Goal: Communication & Community: Answer question/provide support

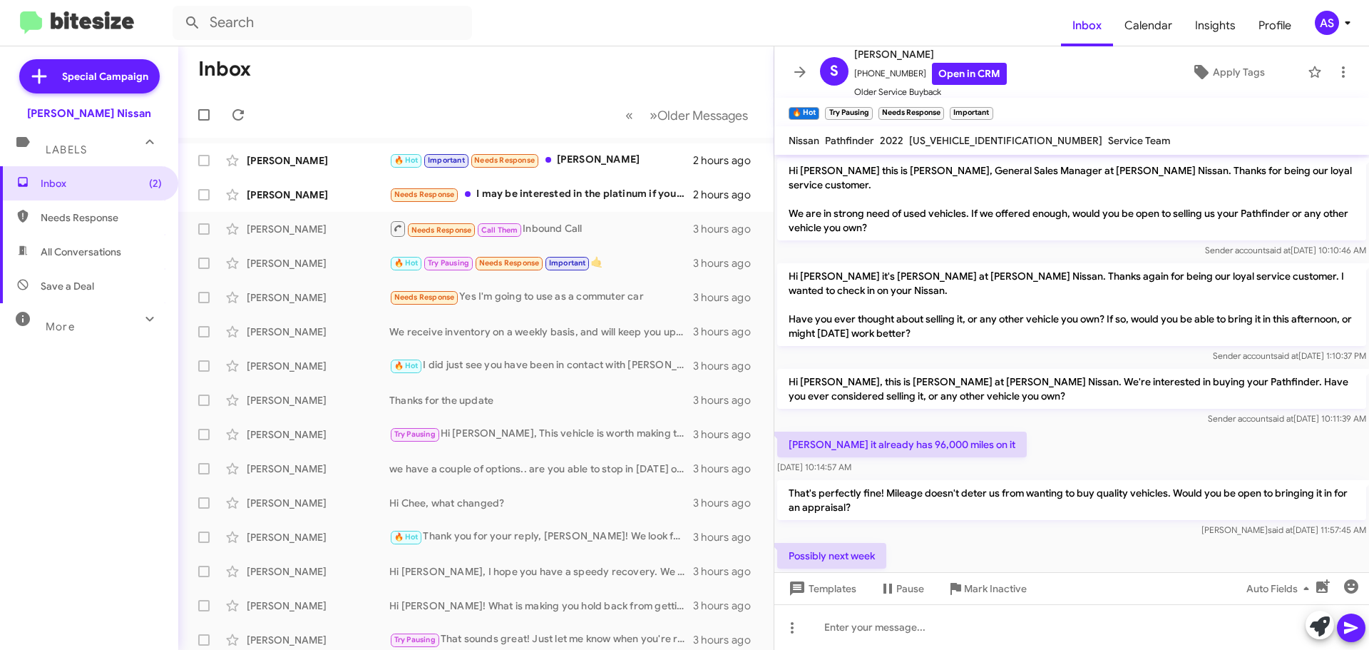
scroll to position [388, 0]
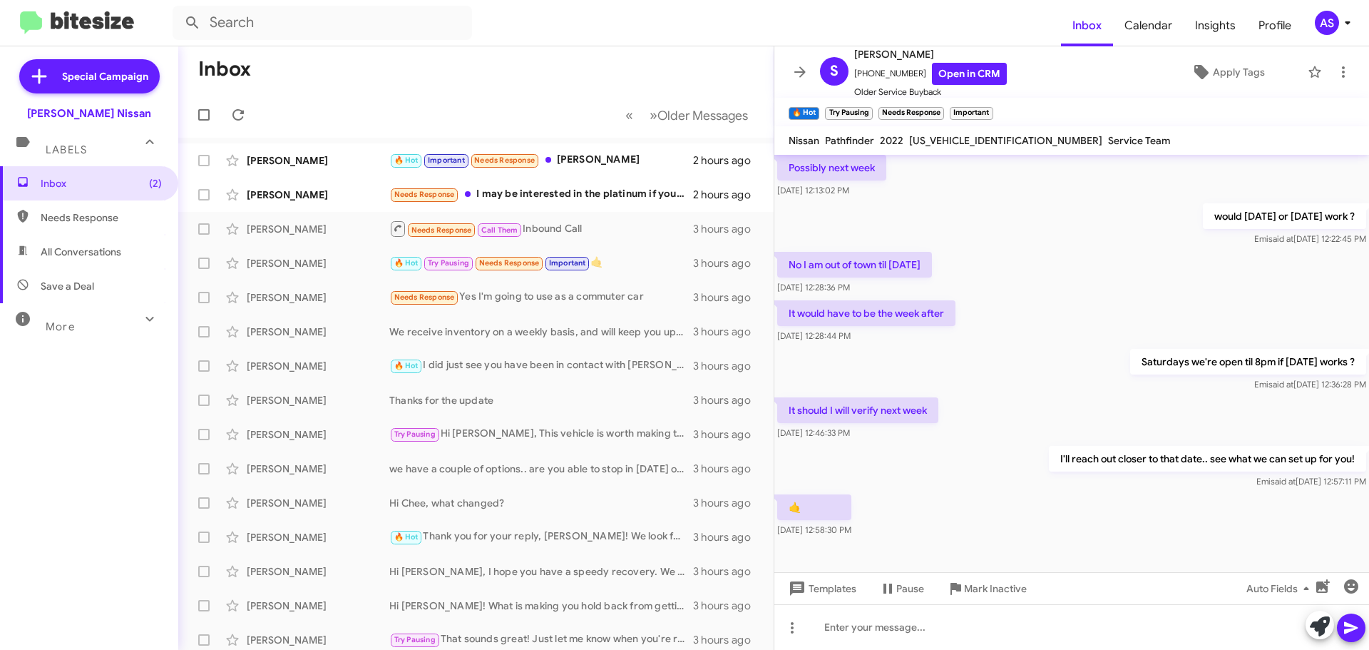
click at [648, 71] on mat-toolbar-row "Inbox" at bounding box center [475, 69] width 595 height 46
click at [951, 491] on div "🤙 [DATE] 12:58:30 PM" at bounding box center [1071, 515] width 595 height 48
click at [144, 419] on div "Inbox (2) Needs Response All Conversations Save a Deal More Important 🔥 Hot App…" at bounding box center [89, 361] width 178 height 390
click at [597, 192] on div "Needs Response I may be interested in the platinum if you can knock off about $…" at bounding box center [547, 194] width 316 height 16
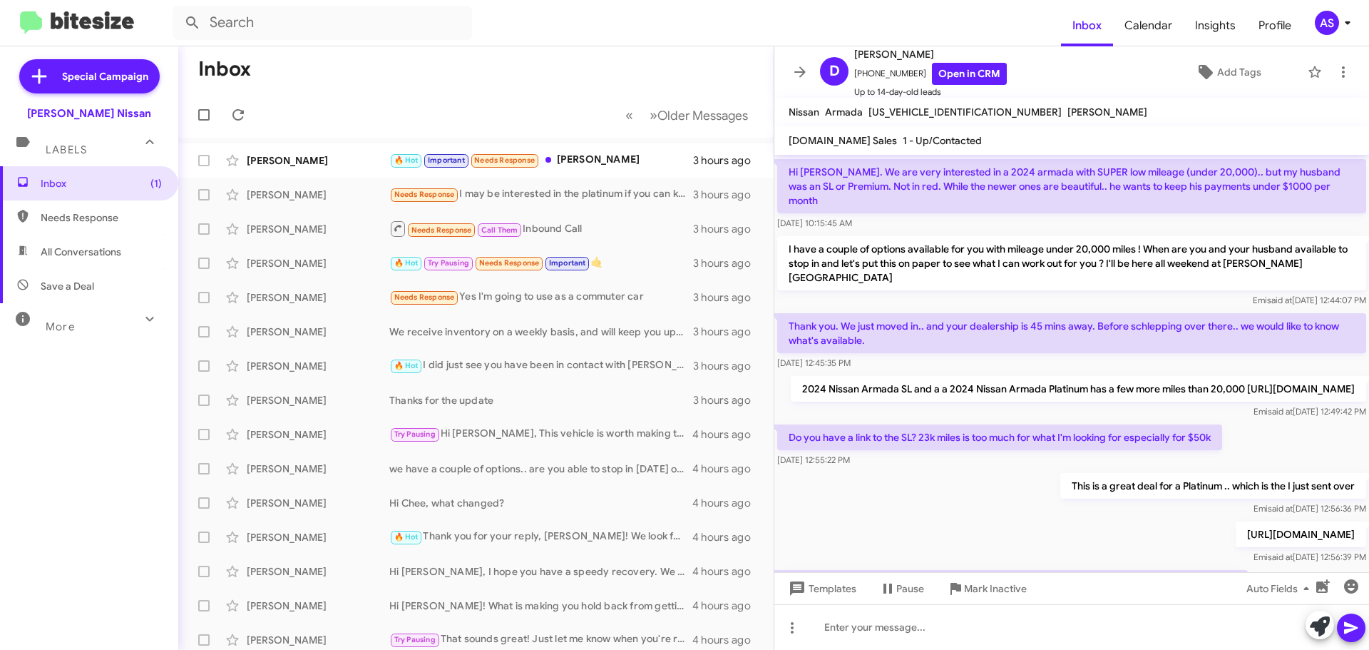
scroll to position [123, 0]
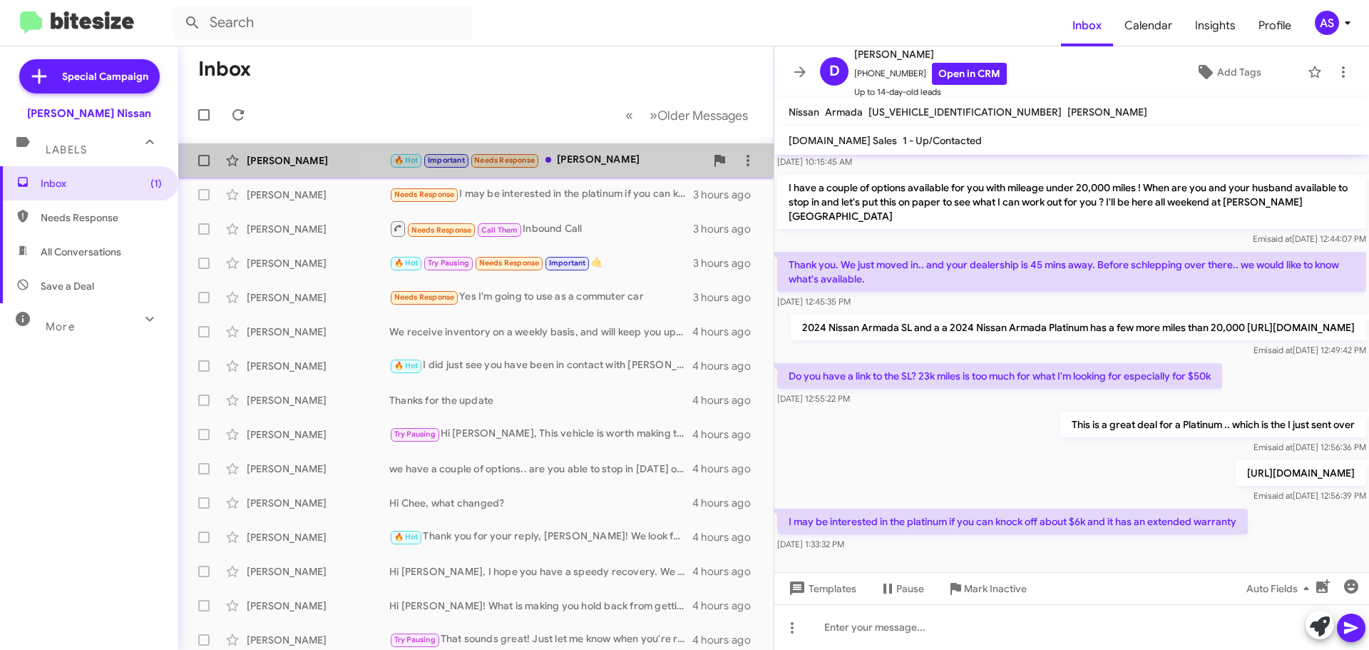
click at [565, 155] on div "🔥 Hot Important Needs Response [PERSON_NAME]" at bounding box center [547, 160] width 316 height 16
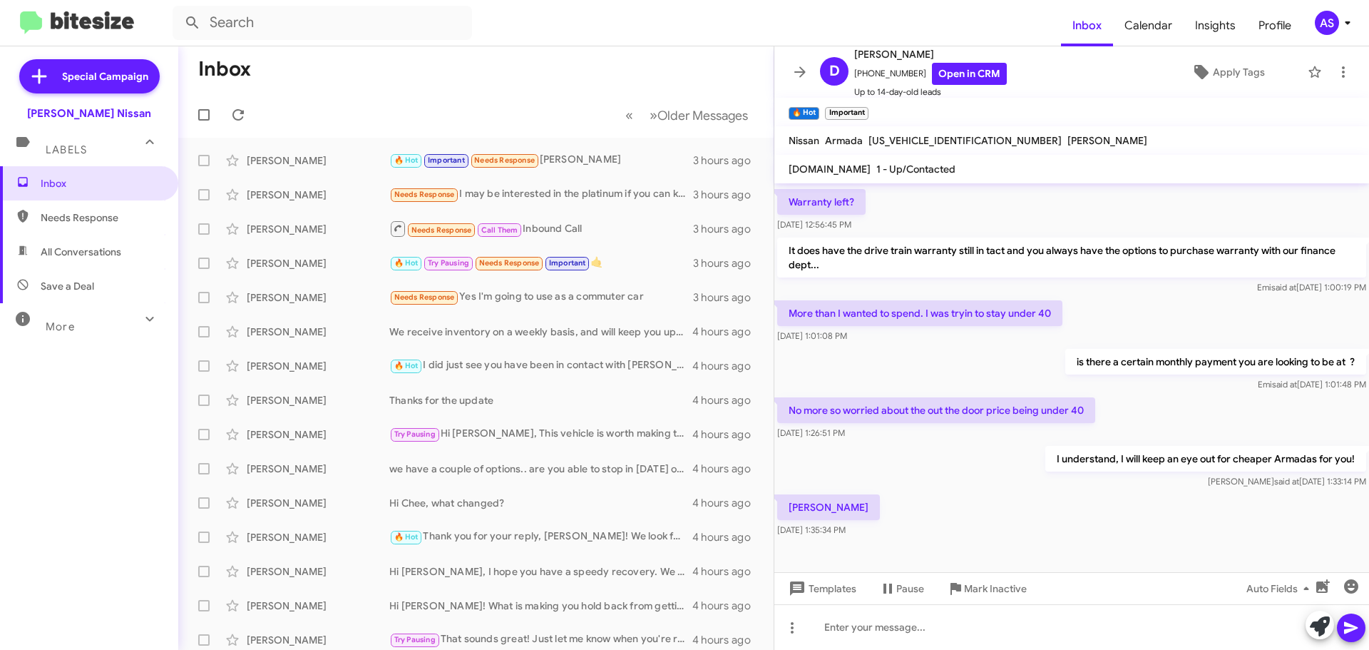
scroll to position [331, 0]
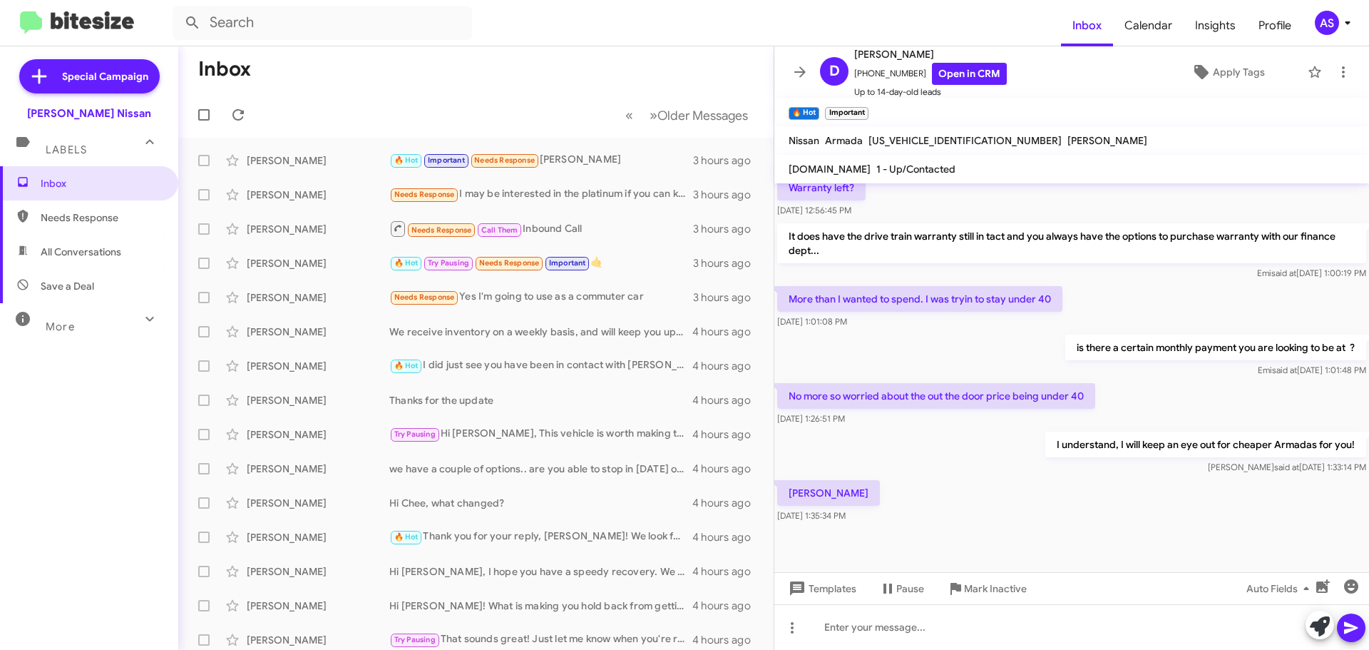
click at [951, 476] on div "I understand, I will keep an eye out for cheaper Armadas for you! [PERSON_NAME]…" at bounding box center [1071, 453] width 595 height 48
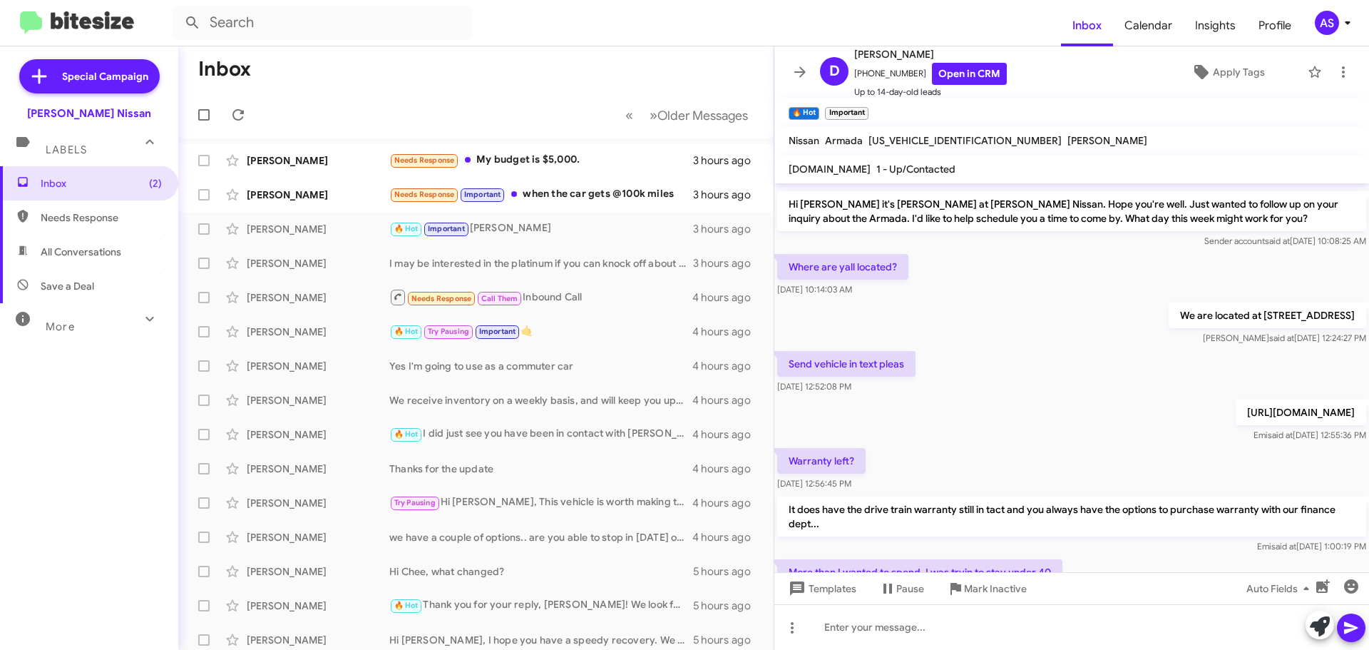
scroll to position [46, 0]
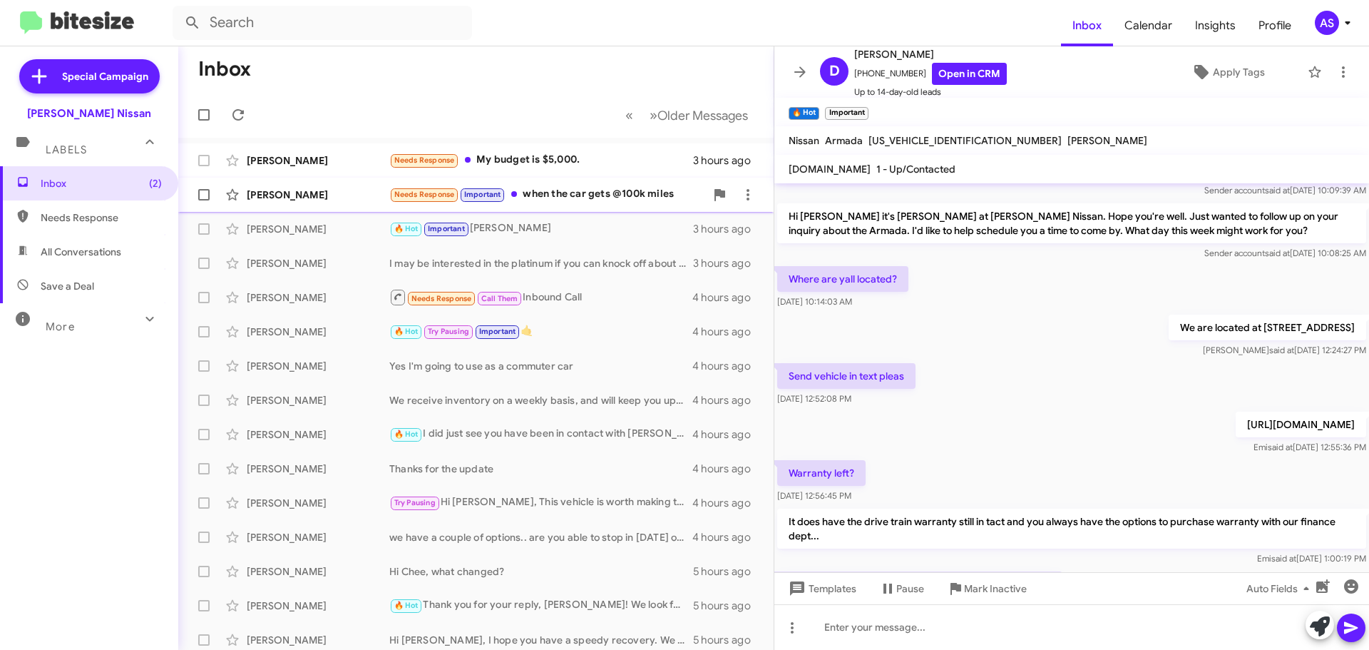
click at [600, 195] on div "Needs Response Important when the car gets @100k miles" at bounding box center [547, 194] width 316 height 16
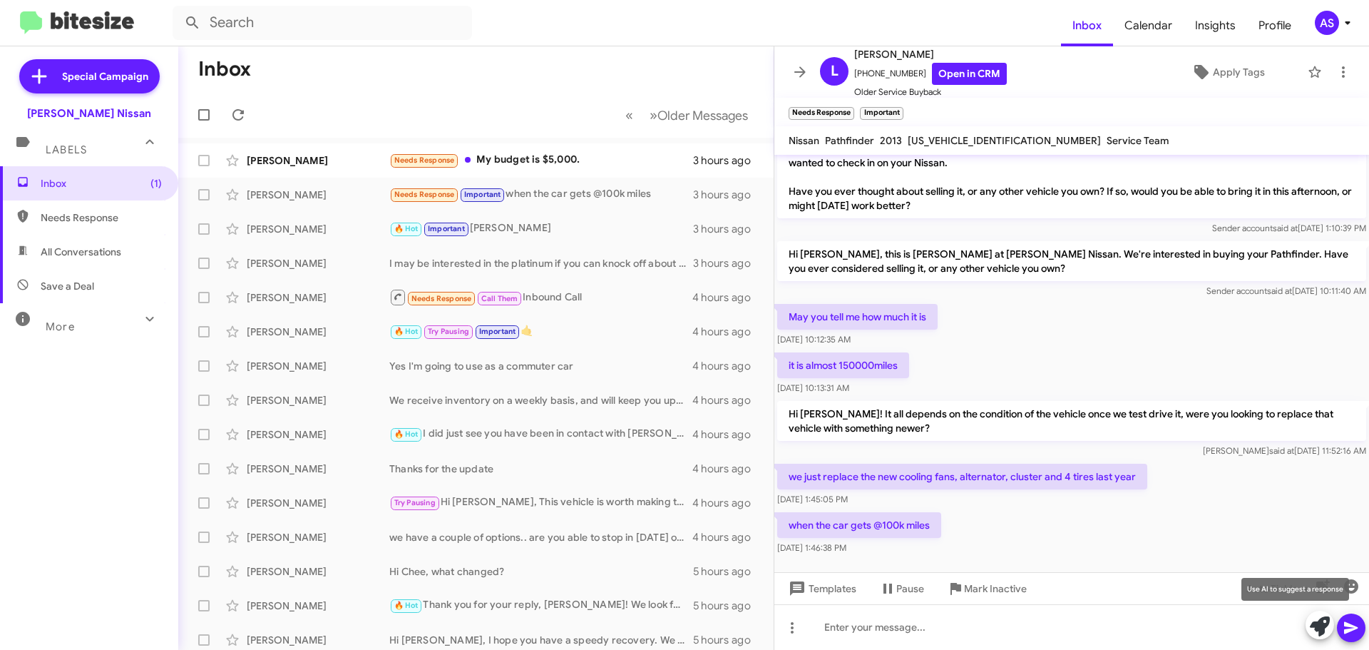
click at [1328, 620] on icon at bounding box center [1320, 626] width 20 height 20
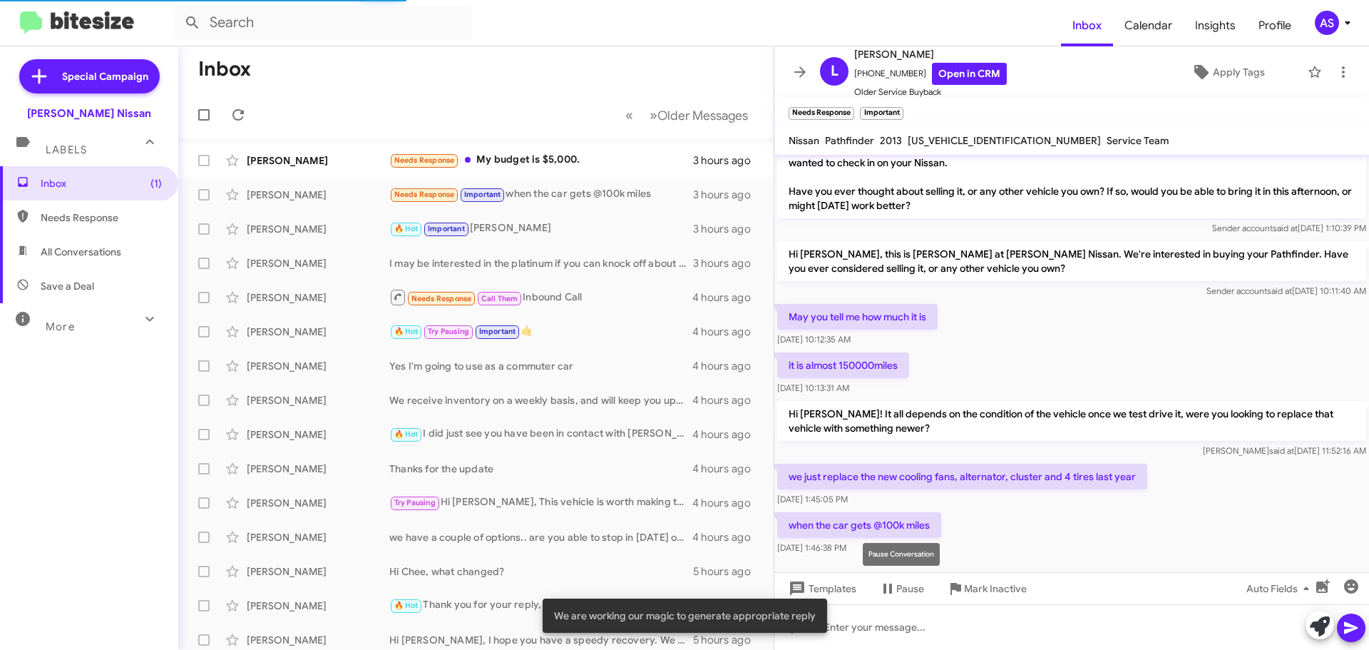
scroll to position [156, 0]
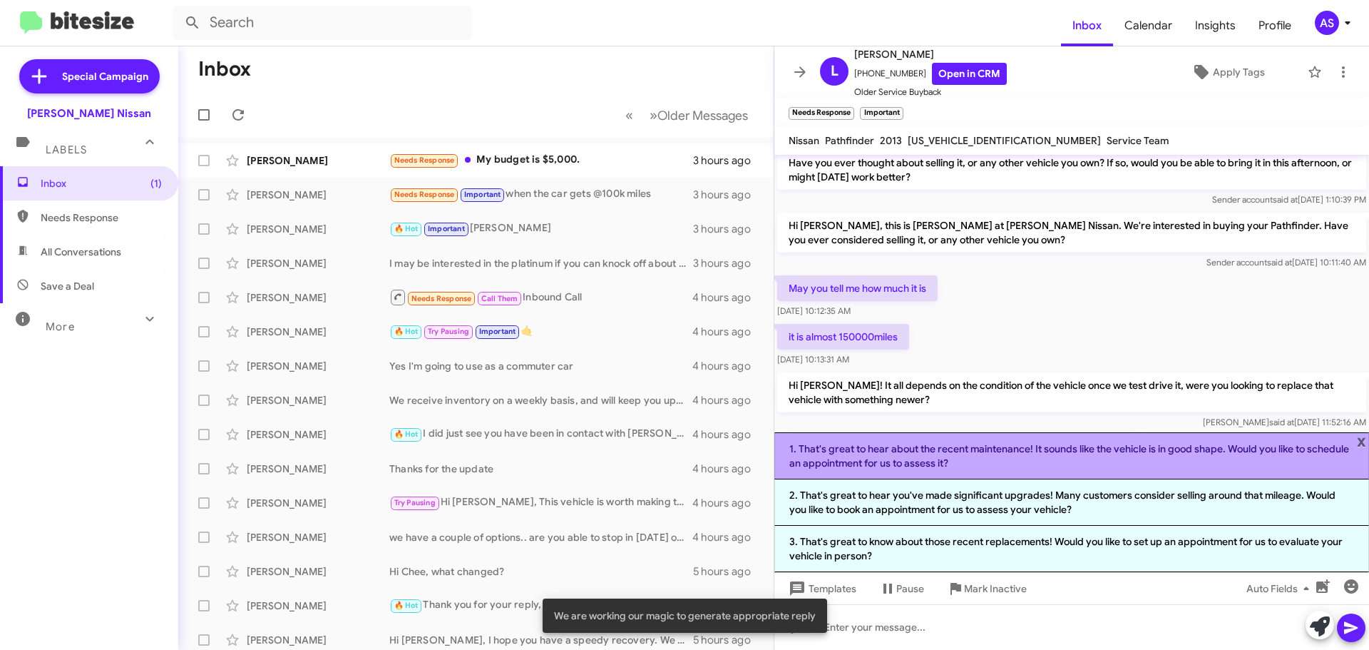
click at [1051, 464] on li "1. That's great to hear about the recent maintenance! It sounds like the vehicl…" at bounding box center [1071, 455] width 595 height 47
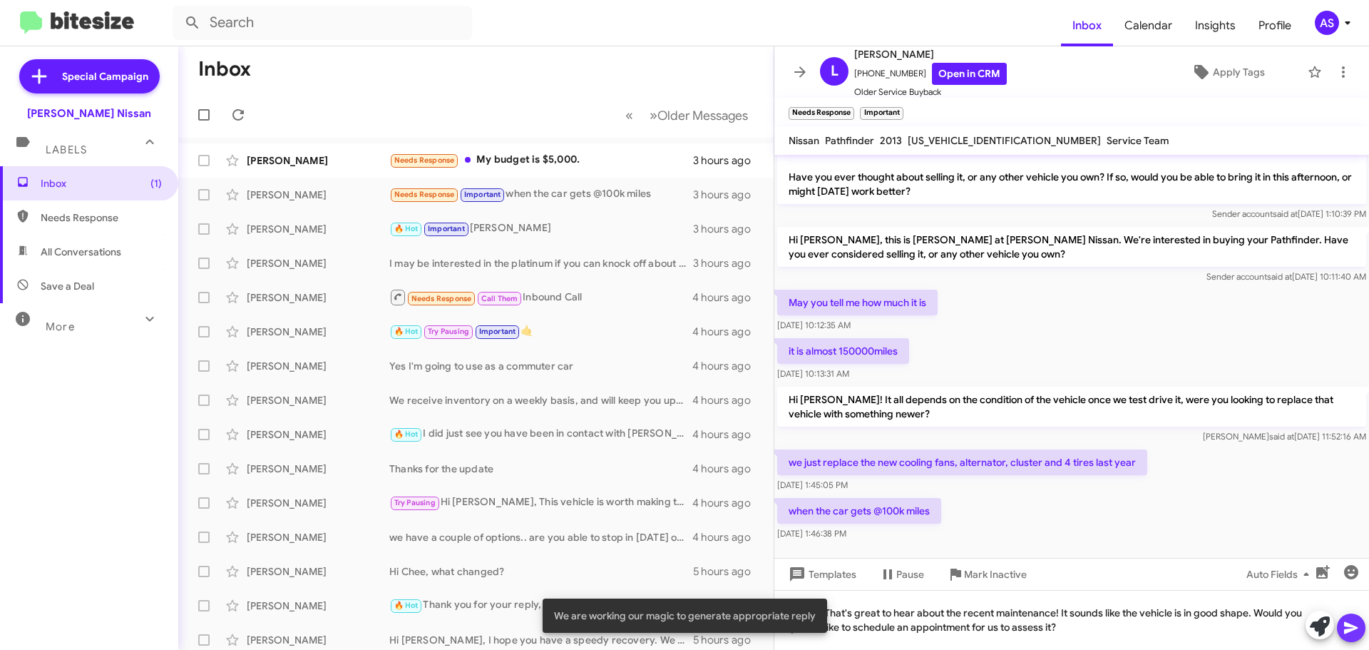
click at [1348, 625] on icon at bounding box center [1351, 628] width 14 height 12
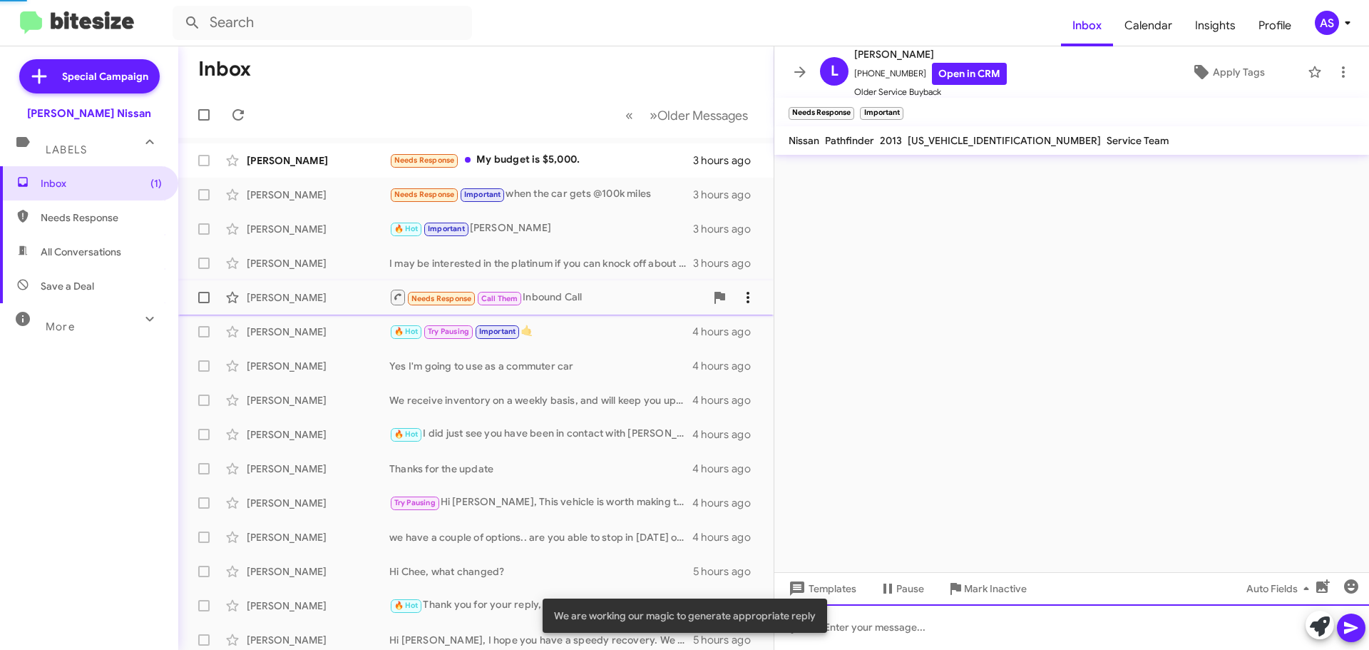
scroll to position [0, 0]
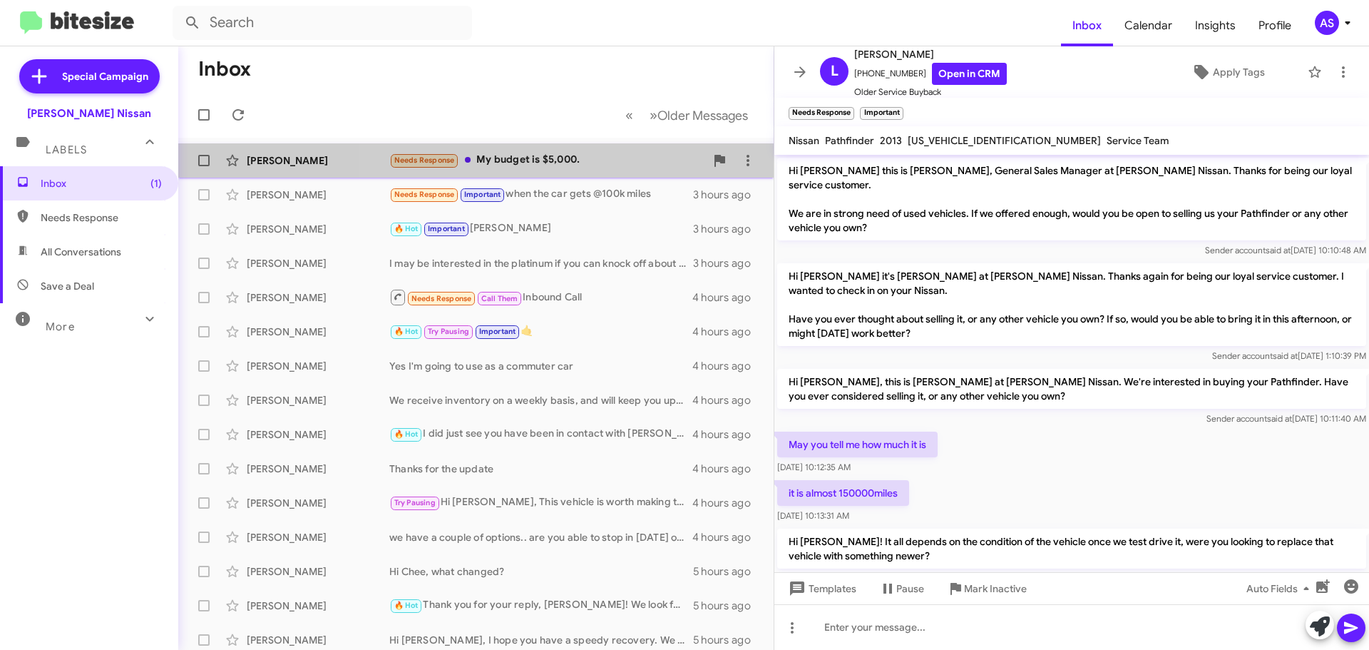
click at [617, 155] on div "Needs Response My budget is $5,000." at bounding box center [547, 160] width 316 height 16
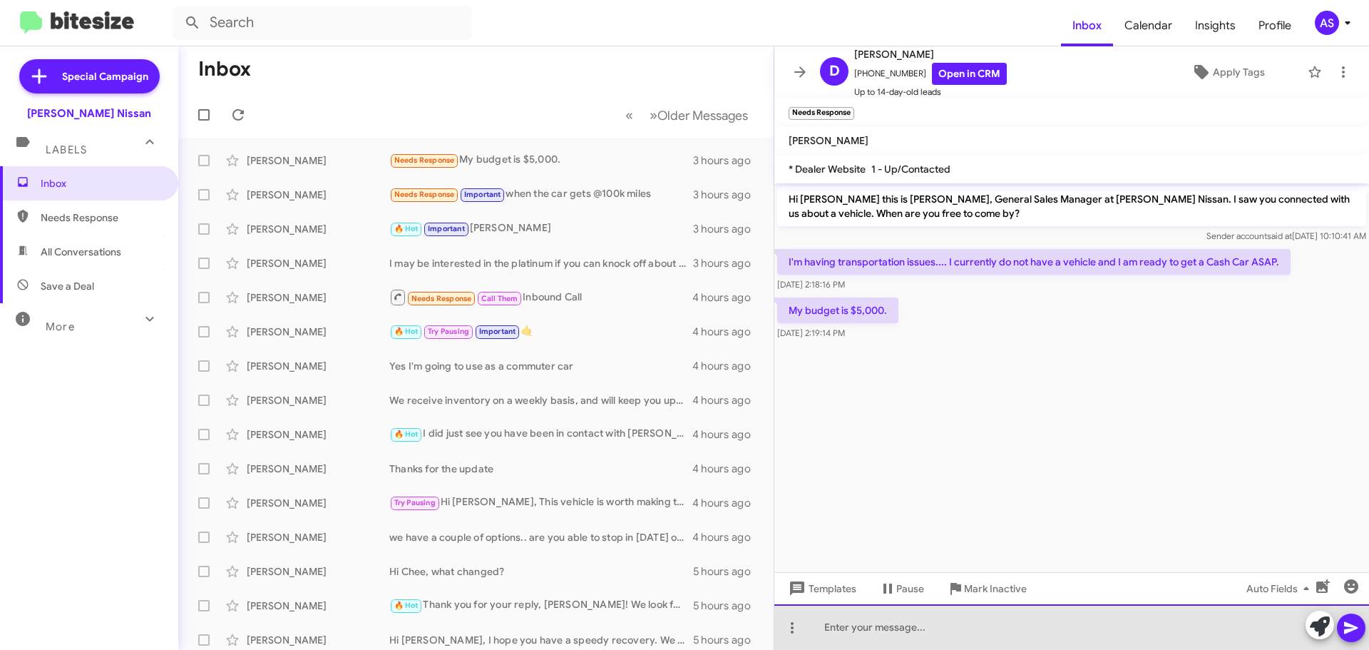
click at [989, 613] on div at bounding box center [1071, 627] width 595 height 46
